Goal: Check status: Check status

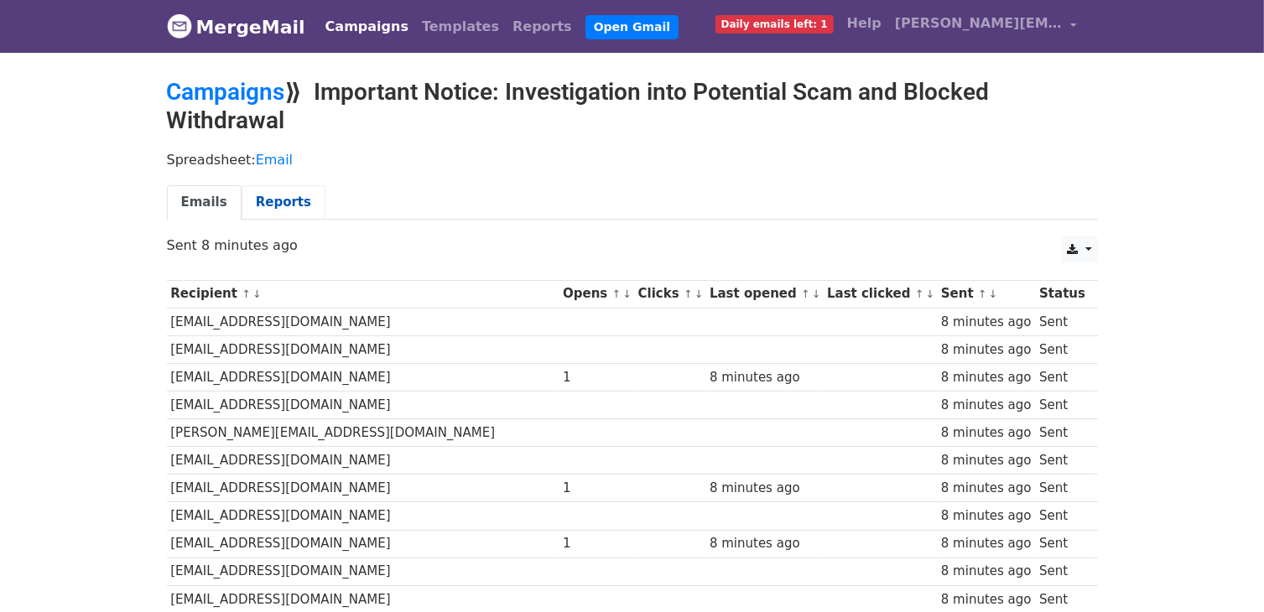
click at [263, 197] on link "Reports" at bounding box center [284, 202] width 84 height 34
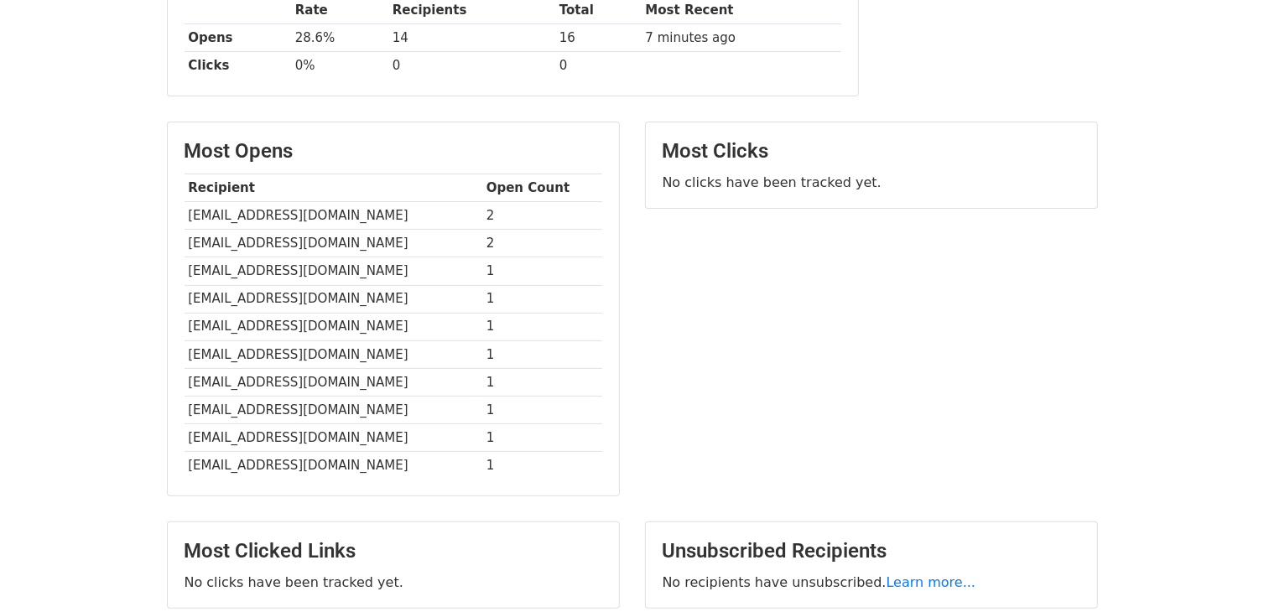
scroll to position [419, 0]
